Goal: Task Accomplishment & Management: Manage account settings

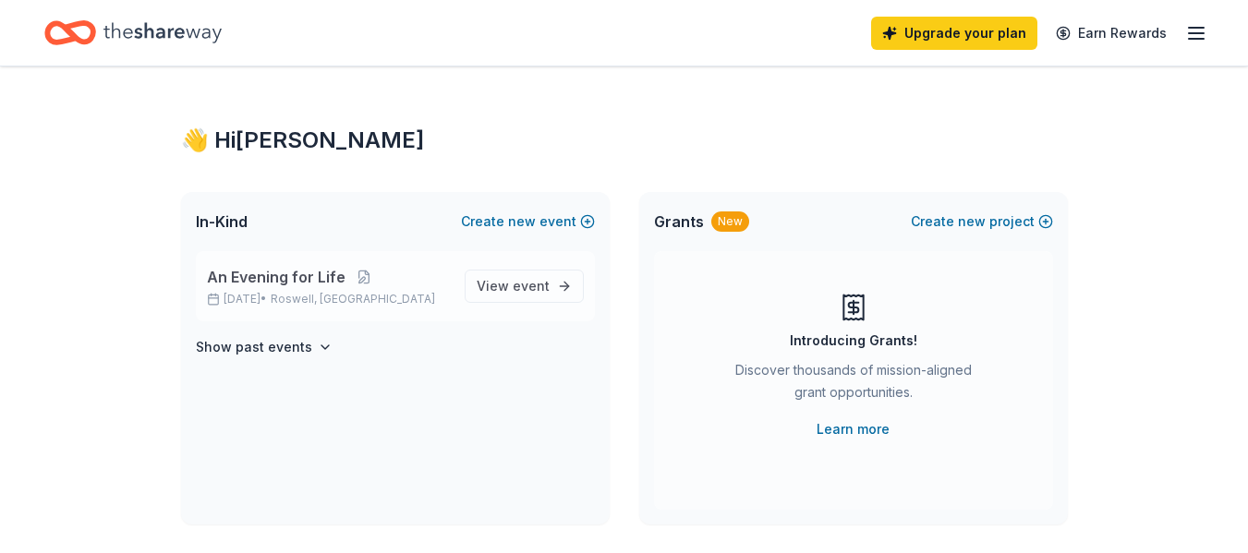
click at [325, 288] on div "An Evening for Life [DATE] • [GEOGRAPHIC_DATA], [GEOGRAPHIC_DATA]" at bounding box center [328, 286] width 243 height 41
click at [533, 286] on span "event" at bounding box center [531, 286] width 37 height 16
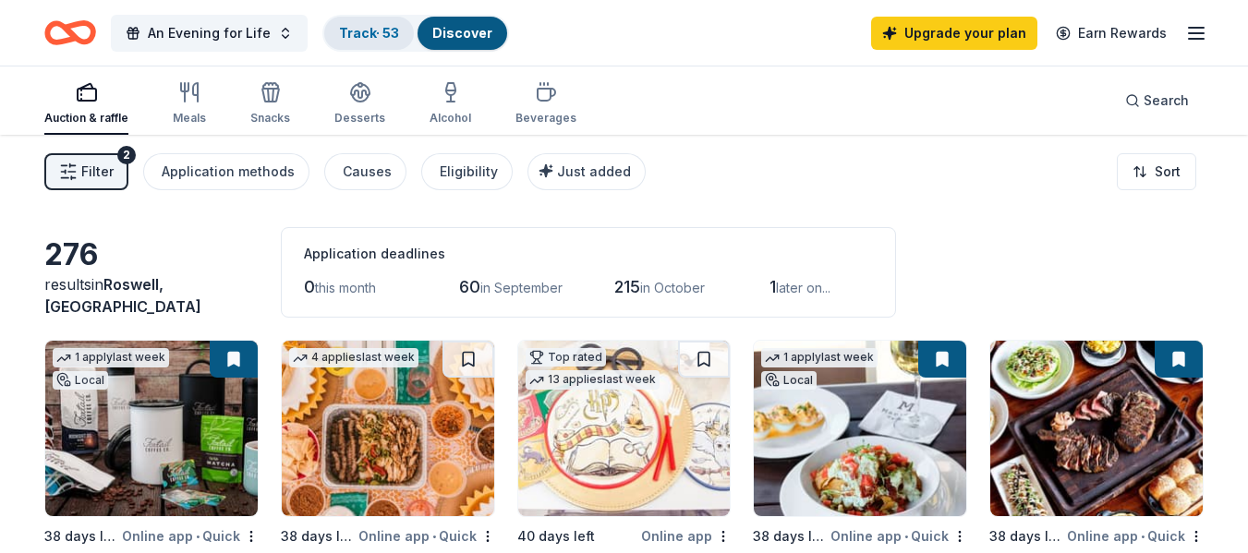
click at [380, 45] on div "Track · 53" at bounding box center [369, 33] width 90 height 33
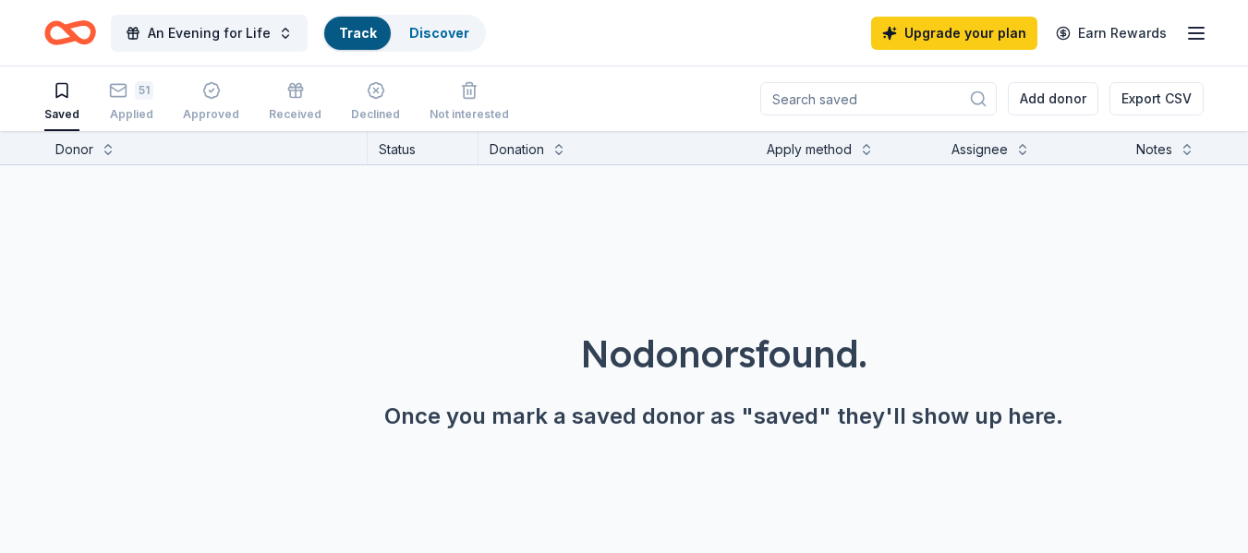
scroll to position [1, 0]
click at [124, 108] on div "Applied" at bounding box center [131, 113] width 44 height 15
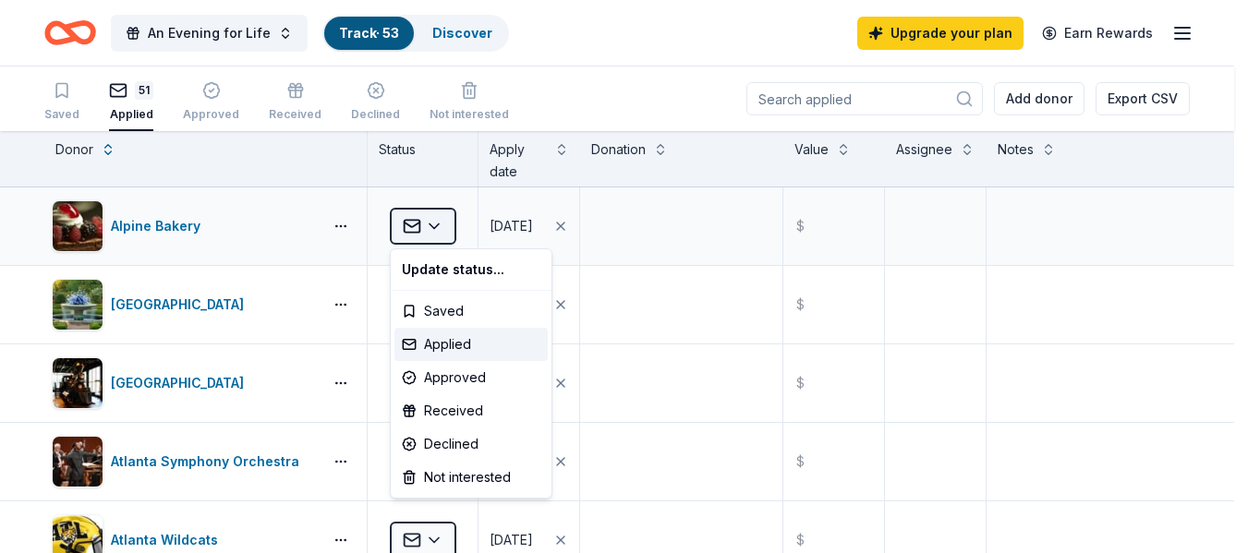
click at [436, 228] on html "An Evening for Life Track · 53 Discover Upgrade your plan Earn Rewards Saved 51…" at bounding box center [624, 276] width 1248 height 553
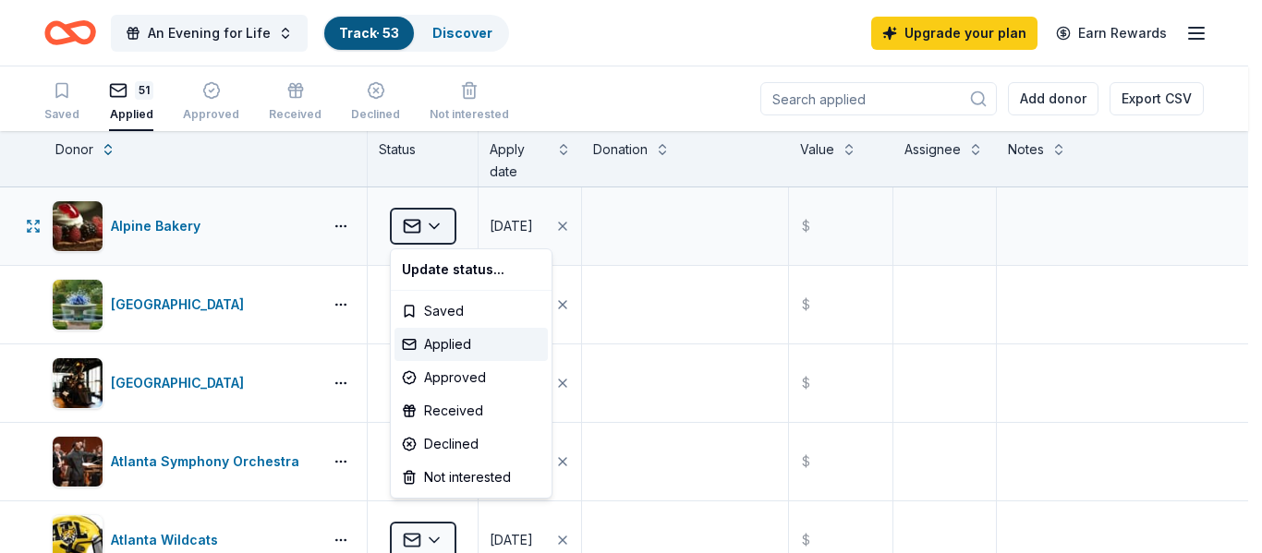
click at [436, 228] on html "An Evening for Life Track · 53 Discover Upgrade your plan Earn Rewards Saved 51…" at bounding box center [631, 276] width 1262 height 553
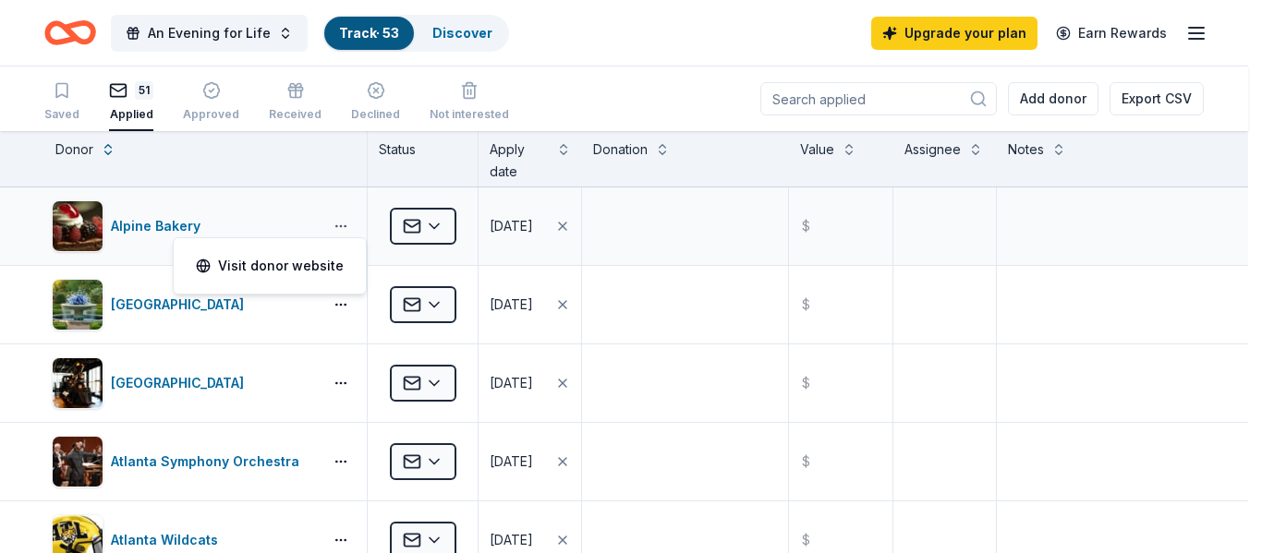
click at [339, 229] on html "An Evening for Life Track · 53 Discover Upgrade your plan Earn Rewards Saved 51…" at bounding box center [631, 276] width 1262 height 553
click at [316, 165] on html "An Evening for Life Track · 53 Discover Upgrade your plan Earn Rewards Saved 51…" at bounding box center [631, 276] width 1262 height 553
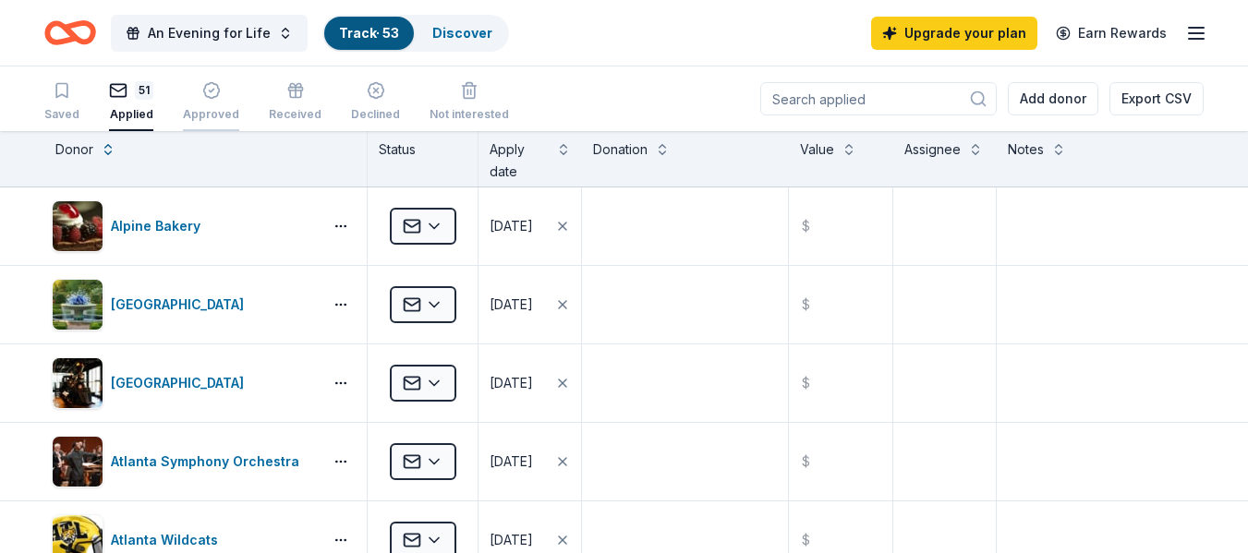
click at [211, 99] on icon "button" at bounding box center [211, 90] width 18 height 18
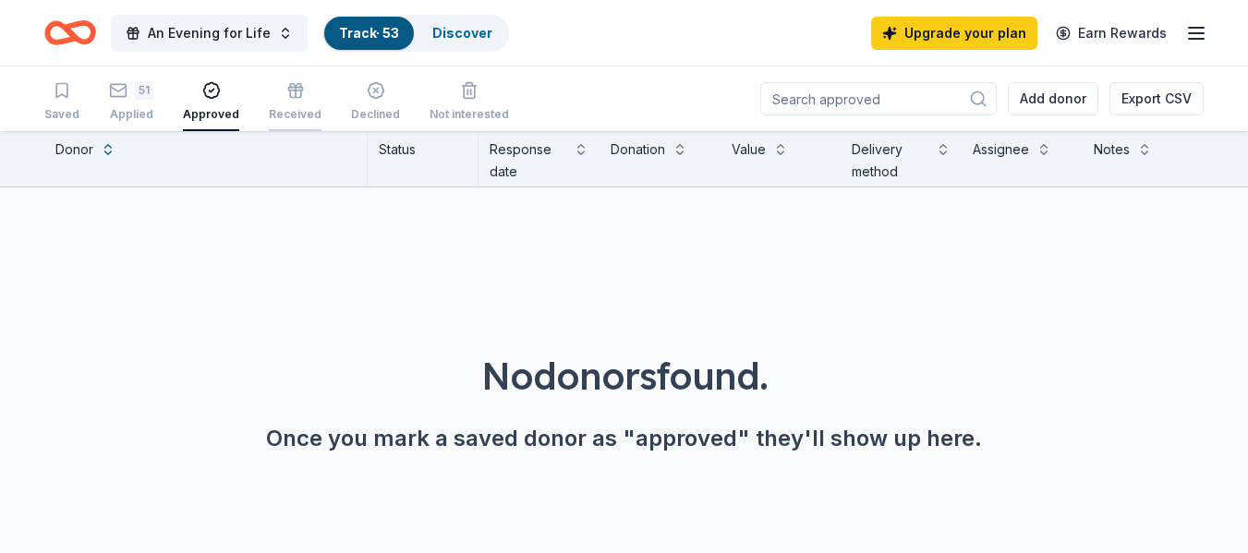
click at [291, 99] on icon "button" at bounding box center [295, 90] width 18 height 18
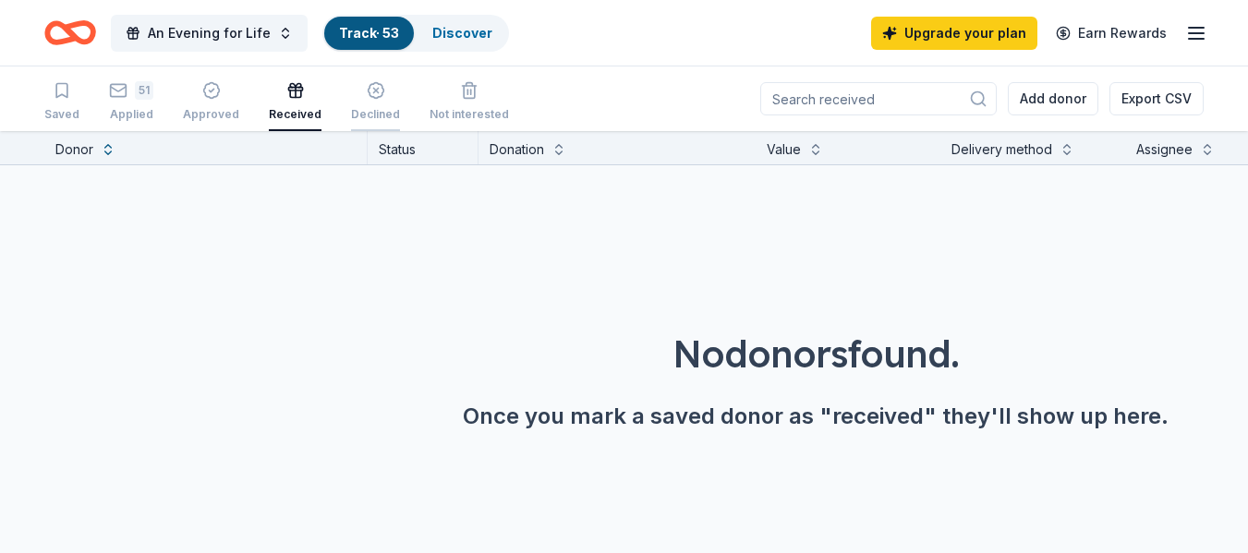
click at [362, 104] on div "Declined" at bounding box center [375, 101] width 49 height 41
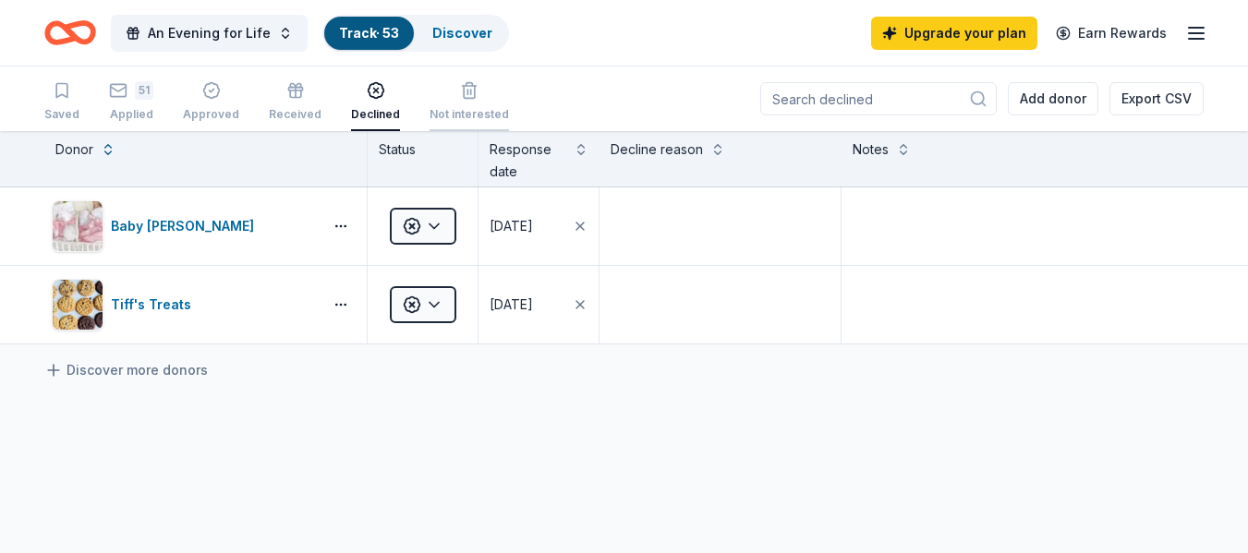
click at [463, 109] on div "Not interested" at bounding box center [469, 114] width 79 height 15
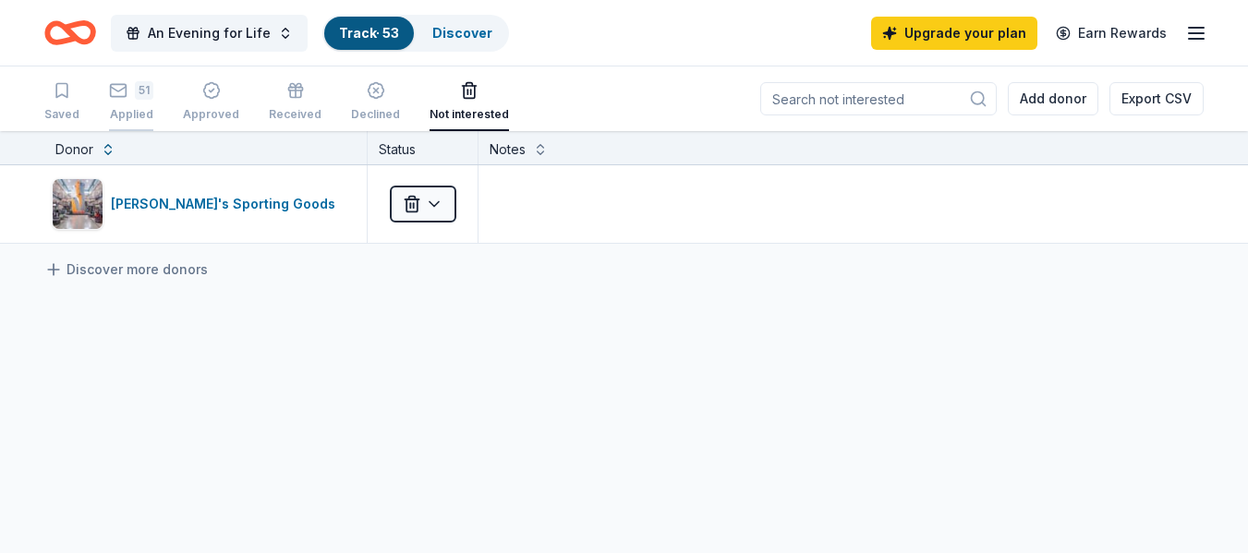
click at [133, 104] on div "51 Applied" at bounding box center [131, 101] width 44 height 41
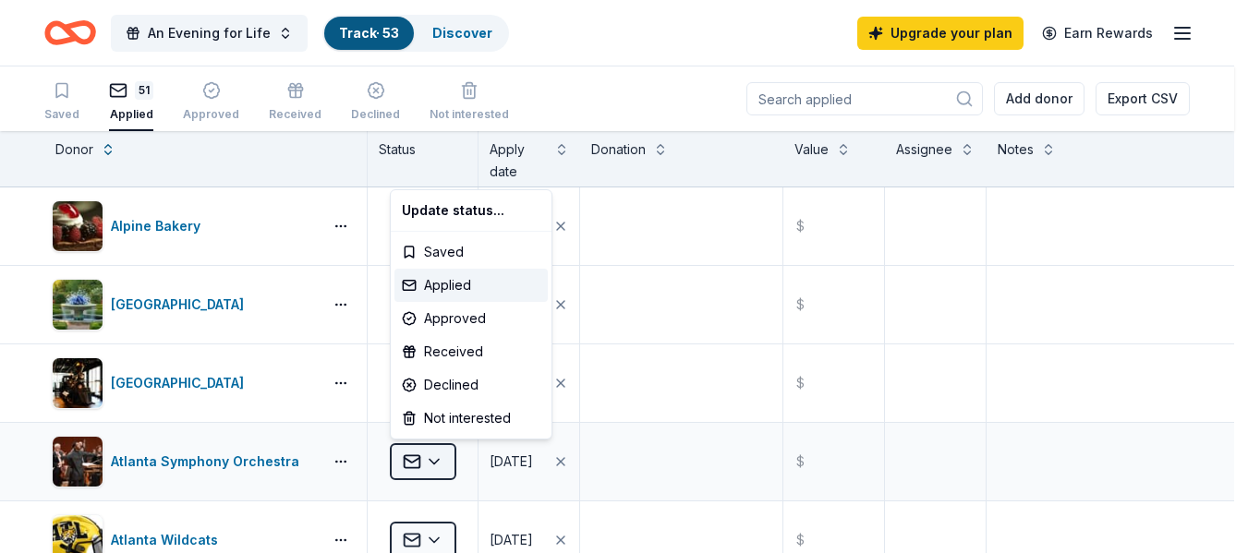
click at [437, 462] on html "An Evening for Life Track · 53 Discover Upgrade your plan Earn Rewards Saved 51…" at bounding box center [624, 276] width 1248 height 553
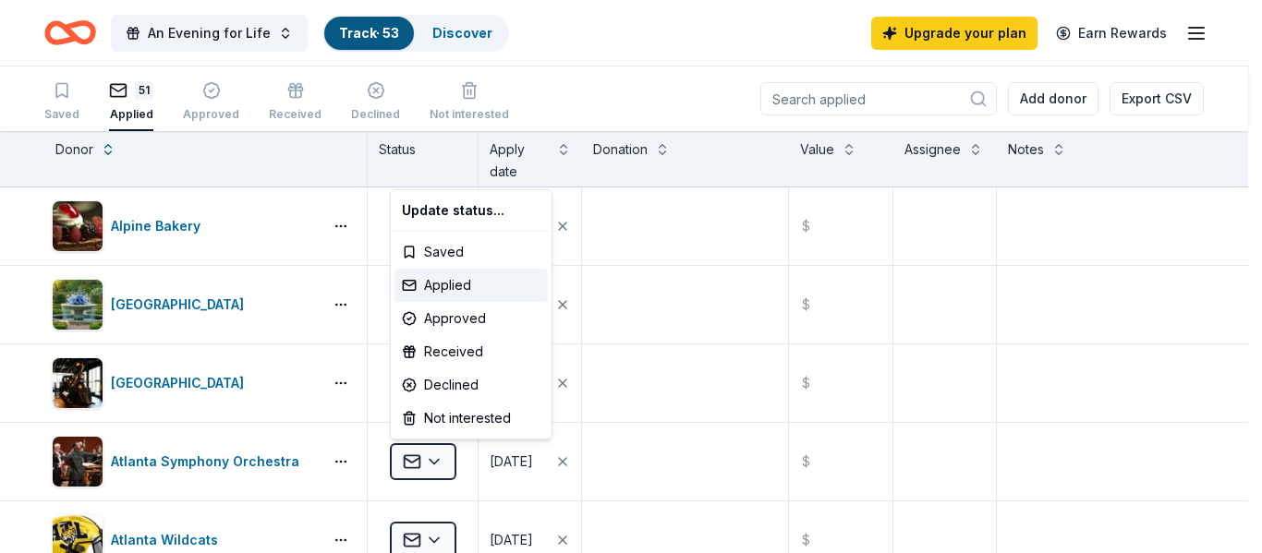
click at [249, 365] on html "An Evening for Life Track · 53 Discover Upgrade your plan Earn Rewards Saved 51…" at bounding box center [631, 276] width 1262 height 553
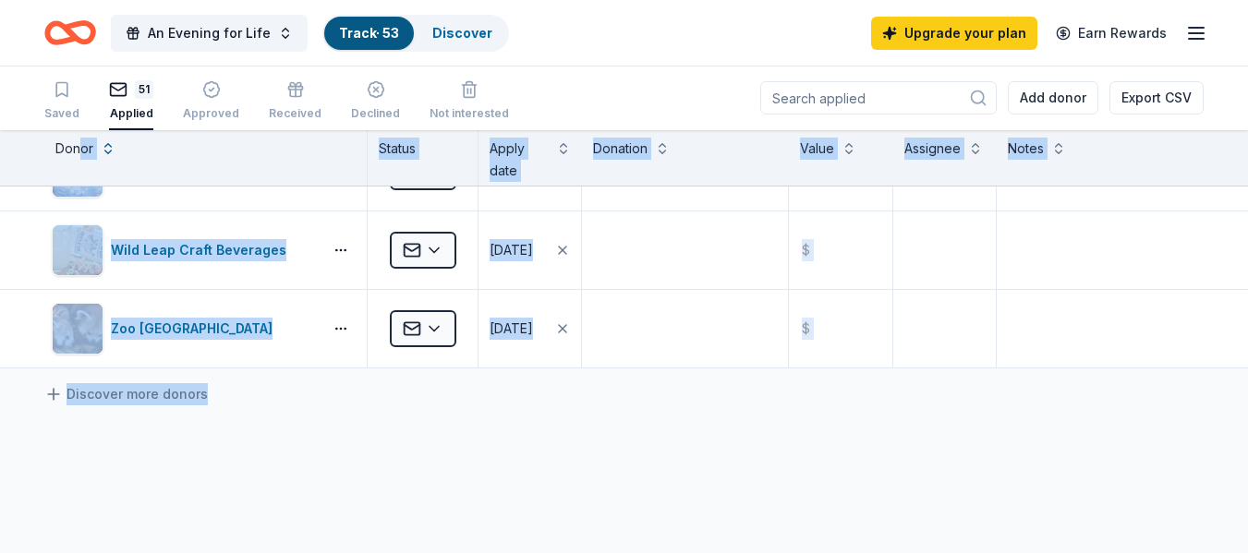
scroll to position [3986, 0]
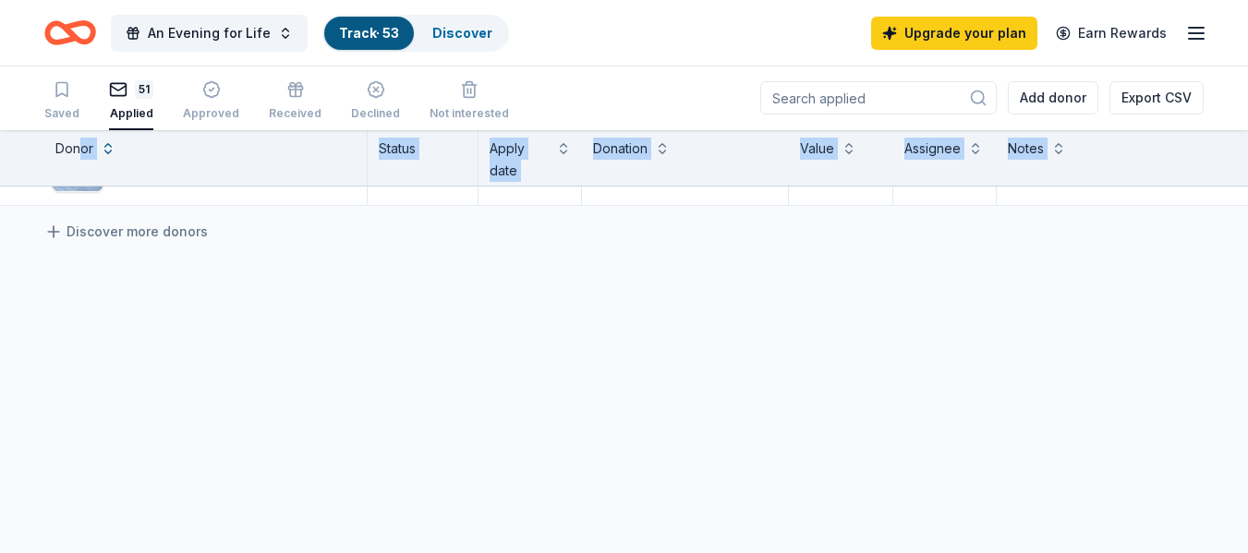
drag, startPoint x: 81, startPoint y: 170, endPoint x: 174, endPoint y: 218, distance: 104.1
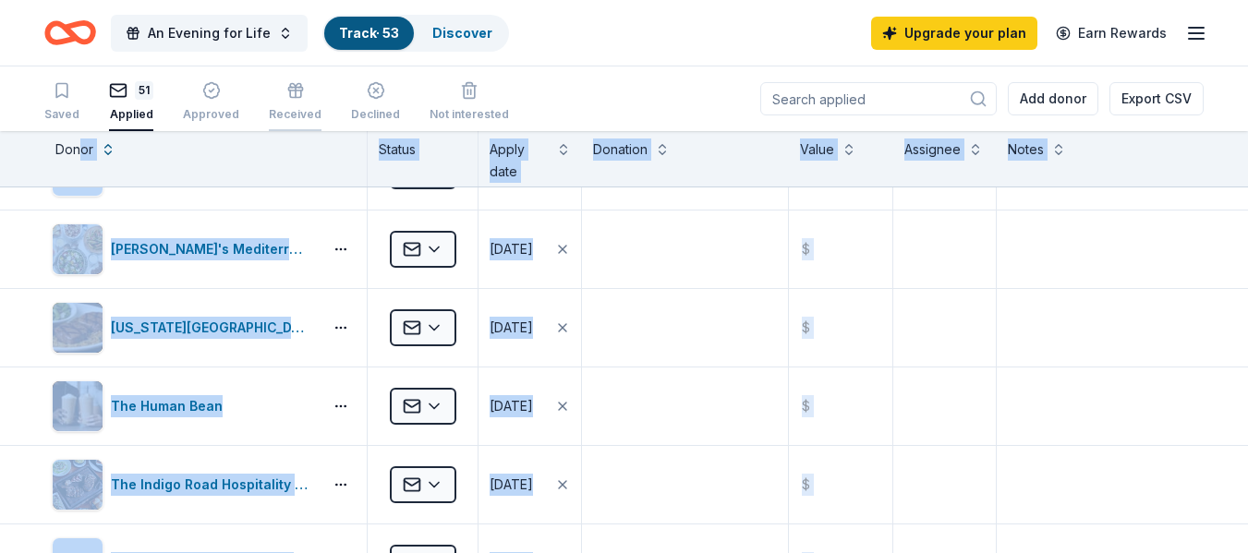
scroll to position [2692, 0]
